Goal: Task Accomplishment & Management: Complete application form

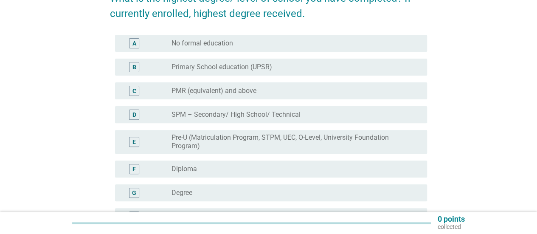
scroll to position [127, 0]
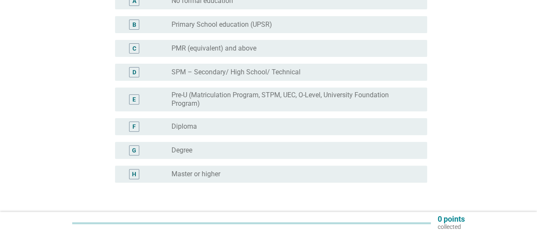
click at [208, 150] on div "radio_button_unchecked Degree" at bounding box center [293, 150] width 242 height 8
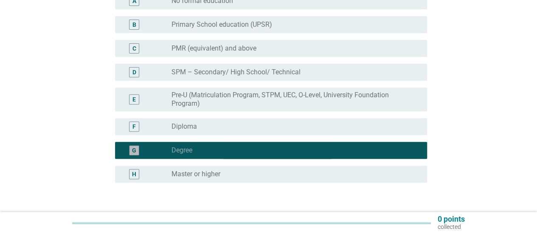
click at [194, 152] on div "radio_button_checked Degree" at bounding box center [293, 150] width 242 height 8
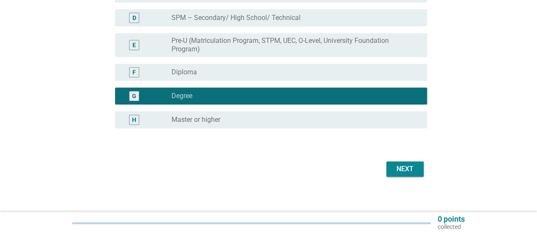
scroll to position [187, 0]
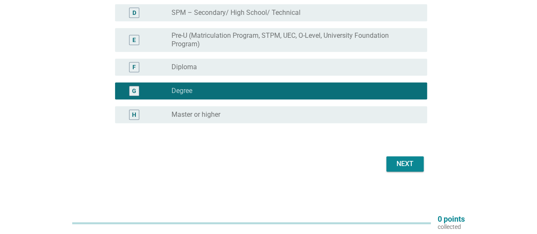
click at [397, 169] on button "Next" at bounding box center [404, 163] width 37 height 15
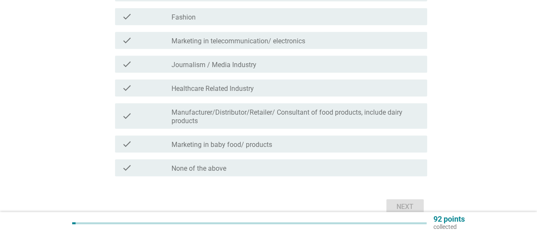
scroll to position [297, 0]
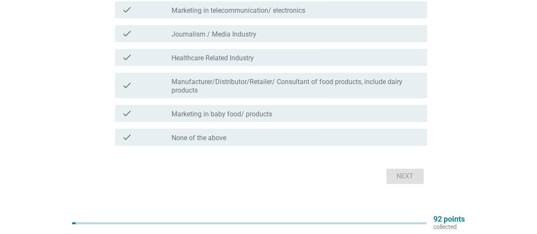
drag, startPoint x: 212, startPoint y: 135, endPoint x: 219, endPoint y: 135, distance: 6.4
click at [212, 135] on label "None of the above" at bounding box center [199, 138] width 55 height 8
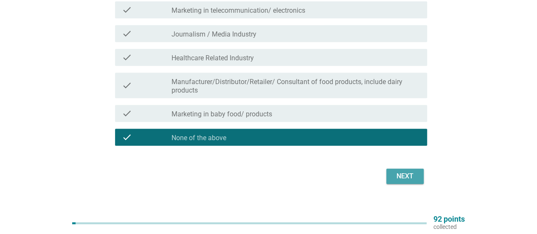
click at [419, 177] on button "Next" at bounding box center [404, 176] width 37 height 15
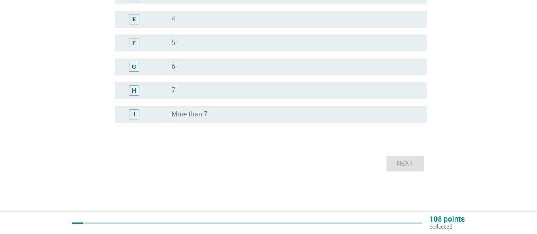
scroll to position [0, 0]
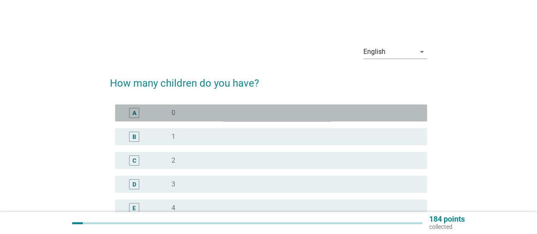
click at [283, 109] on div "radio_button_unchecked 0" at bounding box center [293, 113] width 242 height 8
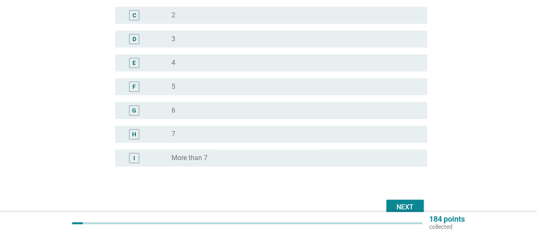
scroll to position [189, 0]
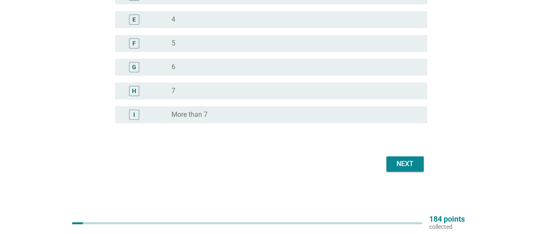
click at [417, 163] on button "Next" at bounding box center [404, 163] width 37 height 15
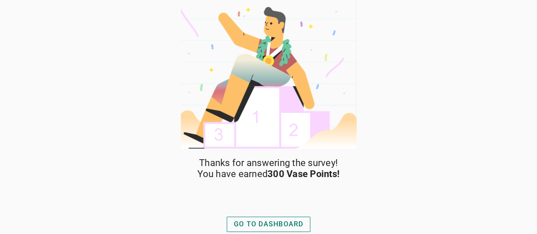
click at [272, 225] on div "GO TO DASHBOARD" at bounding box center [269, 224] width 70 height 10
